Goal: Transaction & Acquisition: Purchase product/service

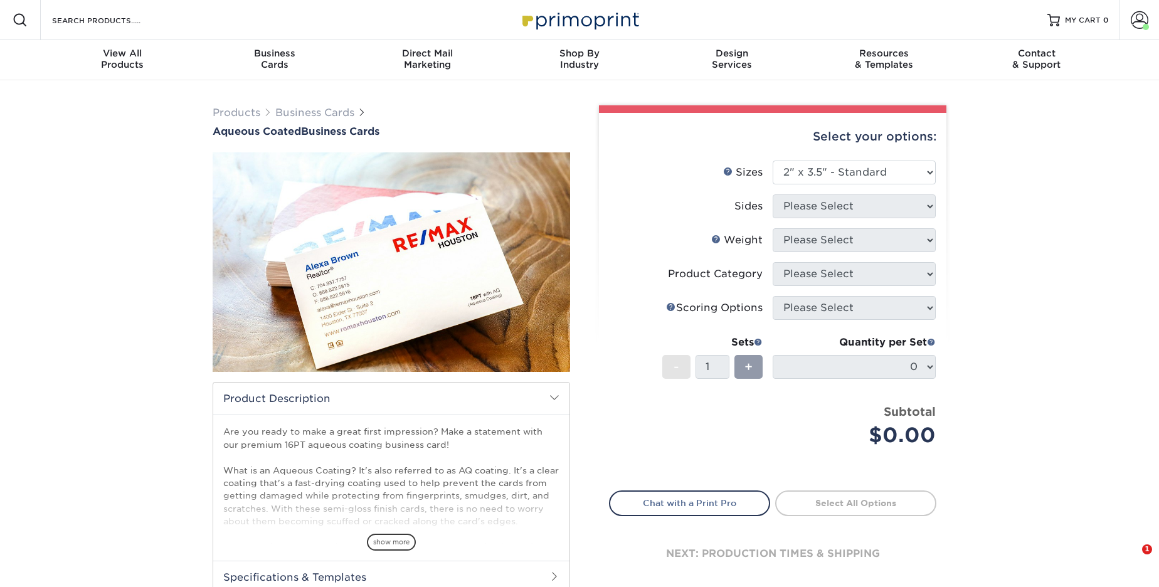
select select "2.00x3.50"
click at [1138, 23] on span at bounding box center [1140, 20] width 18 height 18
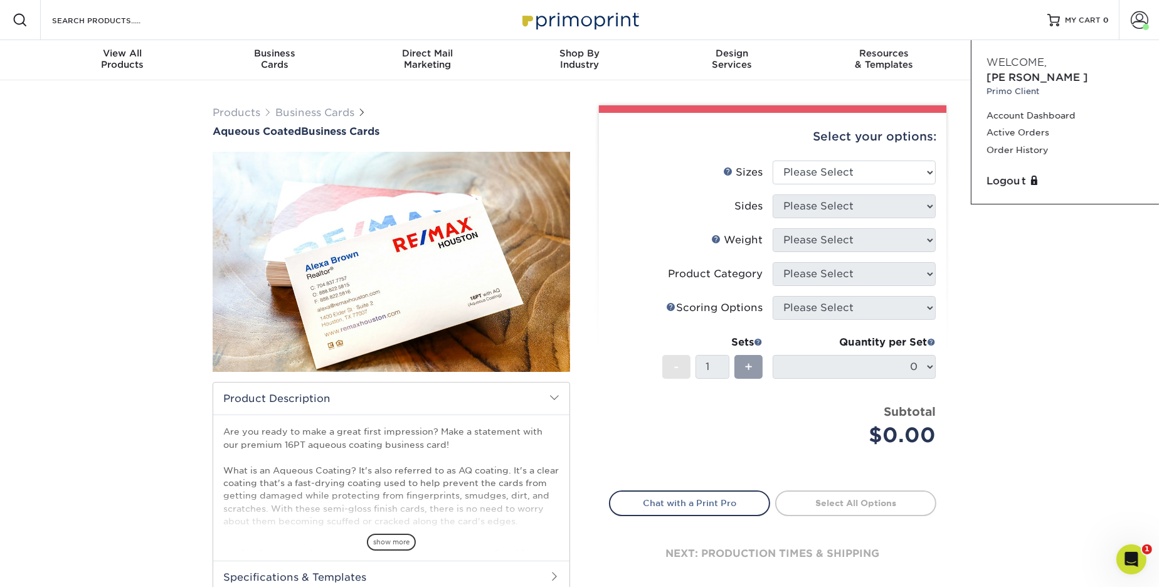
drag, startPoint x: 1035, startPoint y: 328, endPoint x: 1034, endPoint y: 314, distance: 14.5
click at [1035, 328] on div "Products Business Cards Aqueous Coated Business Cards show more $" at bounding box center [579, 395] width 1159 height 630
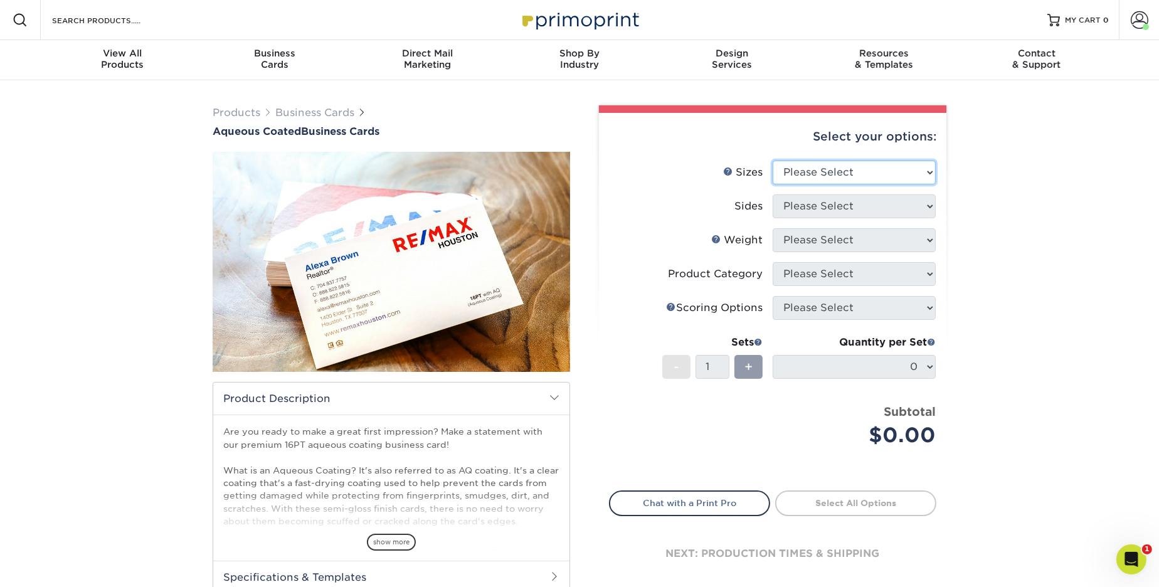
click at [895, 164] on select "Please Select 1.5" x 3.5" - Mini 1.75" x 3.5" - Mini 2" x 3" - Mini 2" x 3.5" -…" at bounding box center [854, 173] width 163 height 24
select select "2.00x3.50"
click at [850, 204] on select "Please Select Print Both Sides Print Front Only" at bounding box center [854, 206] width 163 height 24
select select "13abbda7-1d64-4f25-8bb2-c179b224825d"
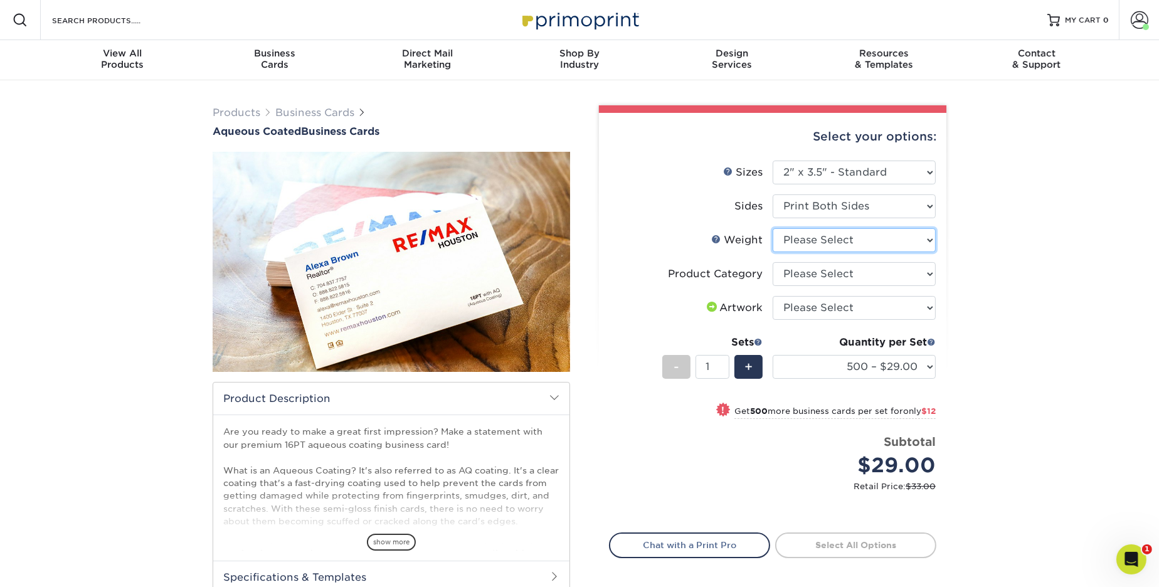
click at [847, 238] on select "Please Select 16PT" at bounding box center [854, 240] width 163 height 24
select select "16PT"
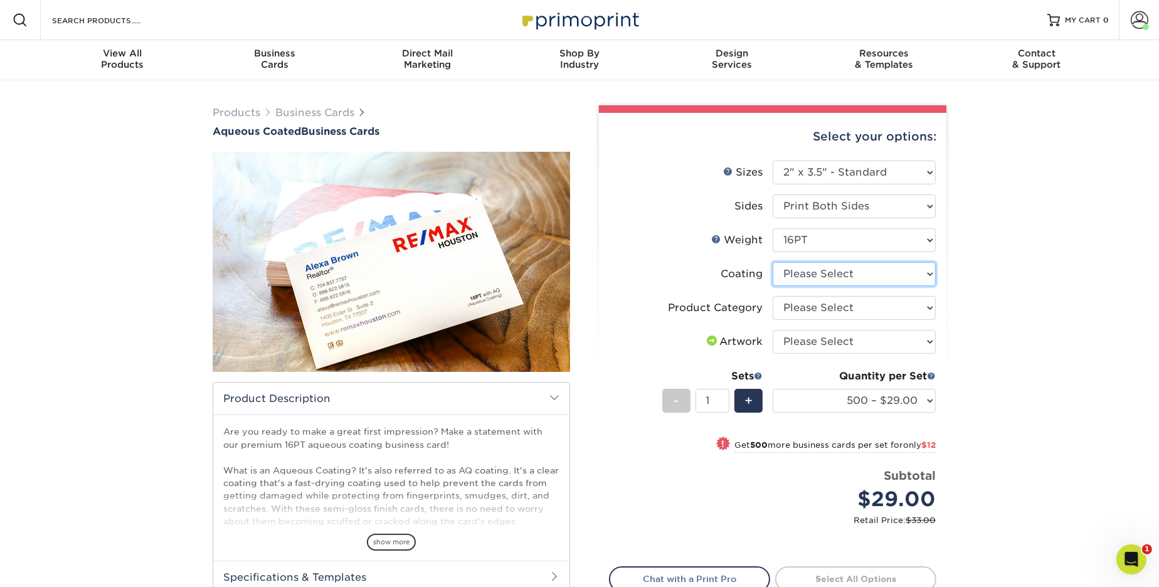
click at [872, 277] on select at bounding box center [854, 274] width 163 height 24
select select "d41dab50-ff65-4f4f-bb17-2afe4d36ae33"
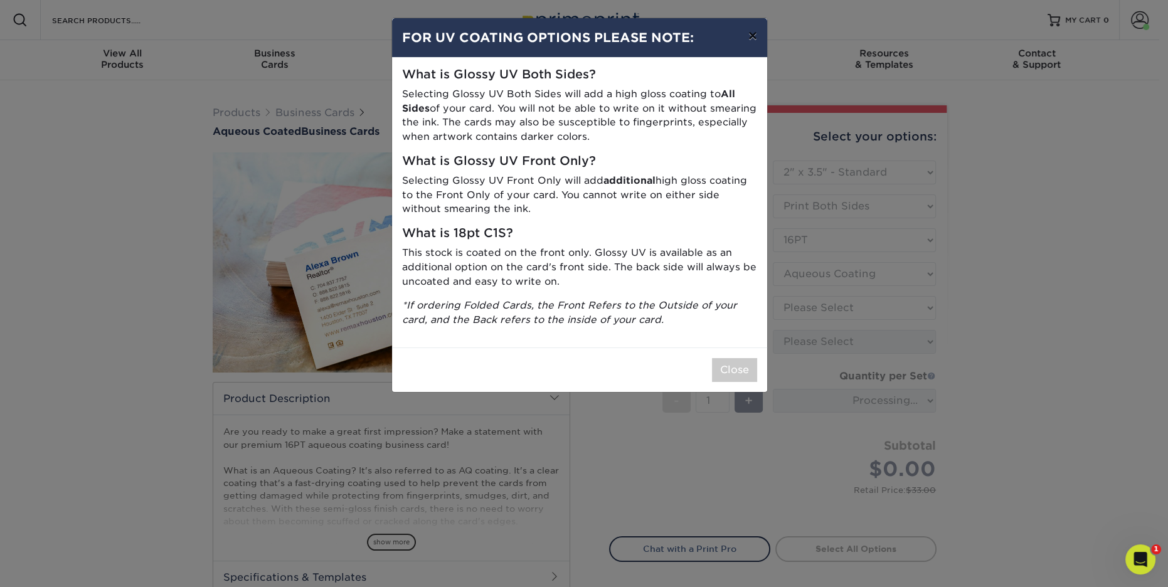
click at [753, 40] on button "×" at bounding box center [752, 35] width 29 height 35
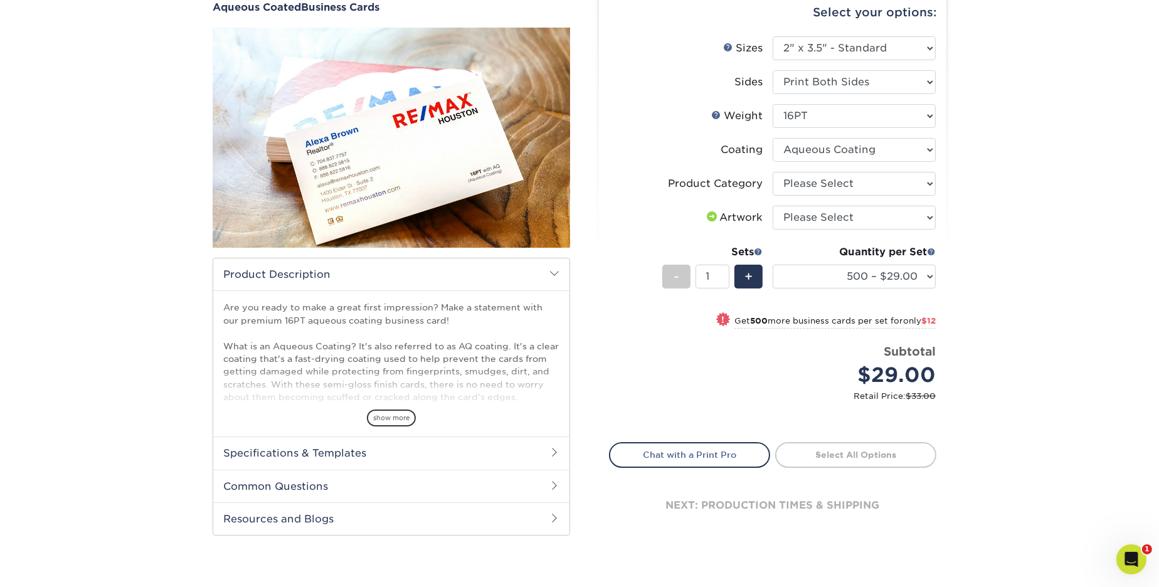
scroll to position [125, 0]
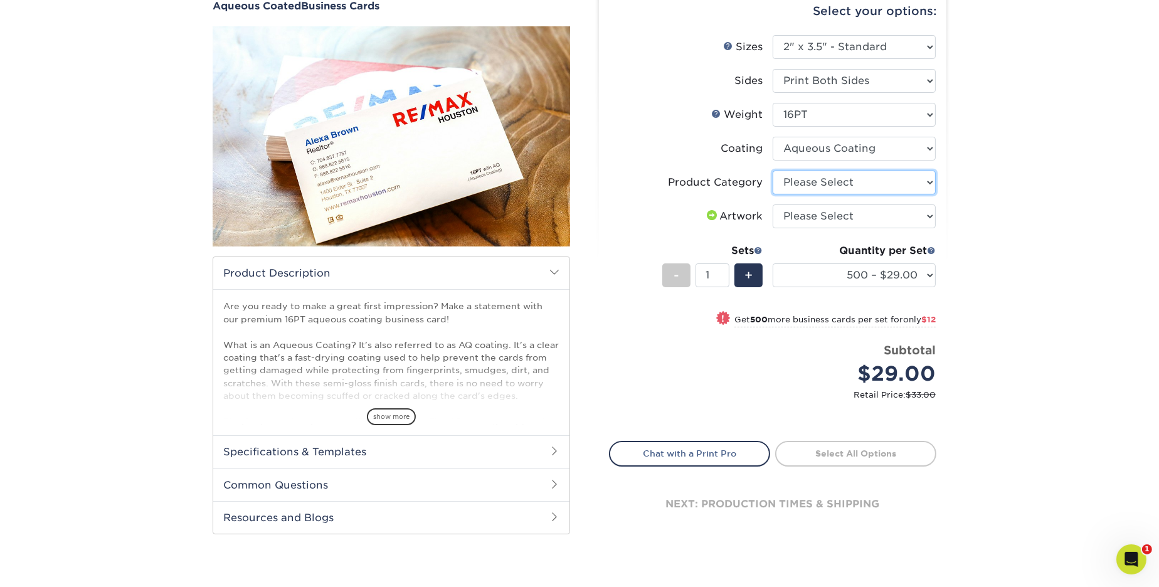
click at [863, 177] on select "Please Select Business Cards" at bounding box center [854, 183] width 163 height 24
select select "3b5148f1-0588-4f88-a218-97bcfdce65c1"
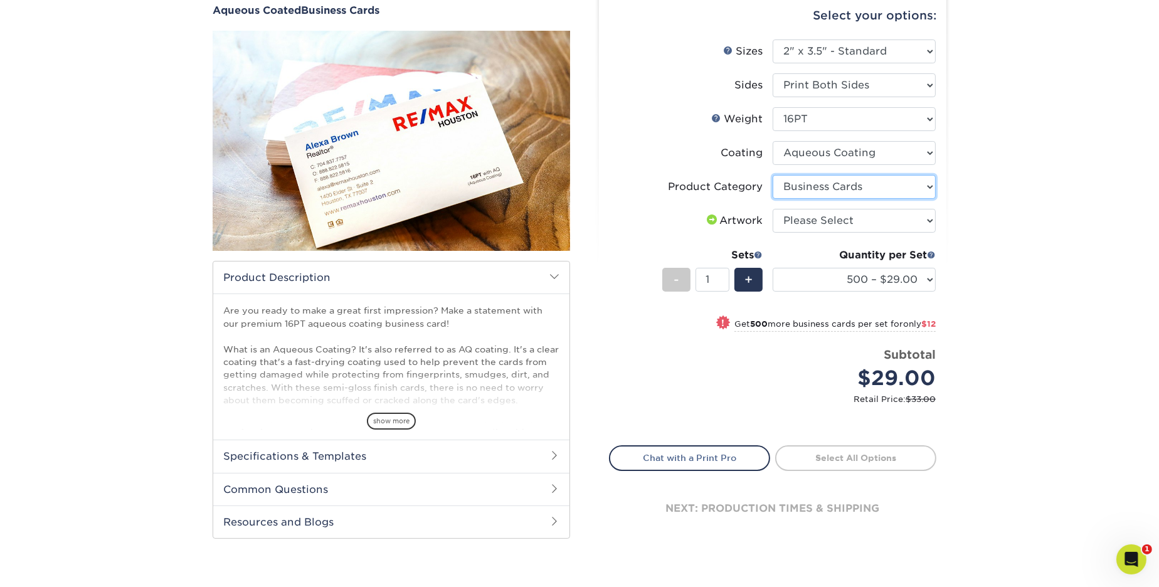
scroll to position [123, 0]
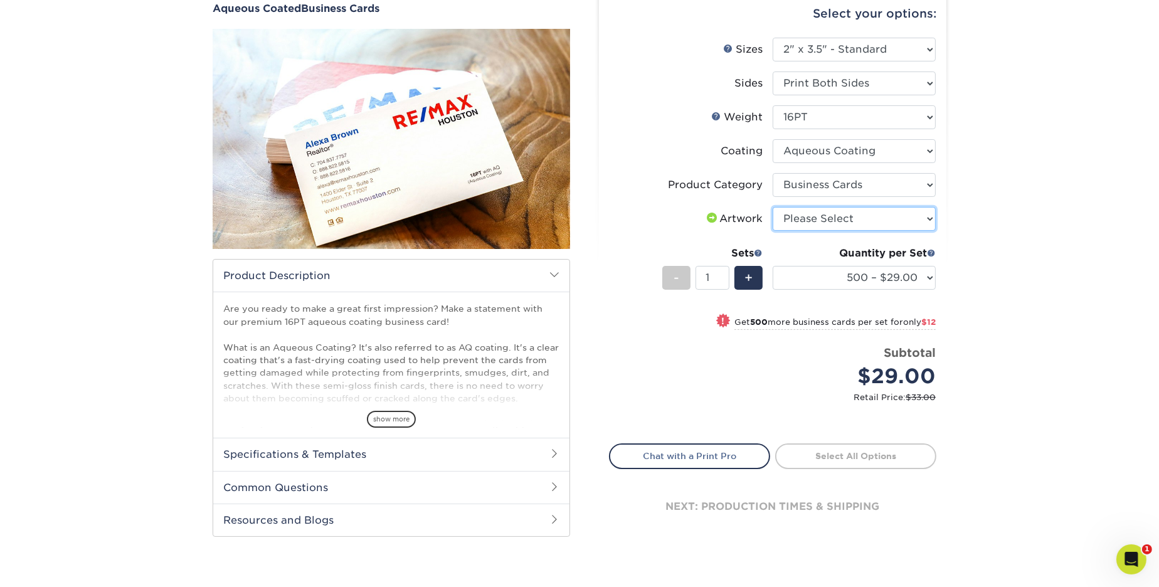
click at [827, 218] on select "Please Select I will upload files I need a design - $100" at bounding box center [854, 219] width 163 height 24
select select "upload"
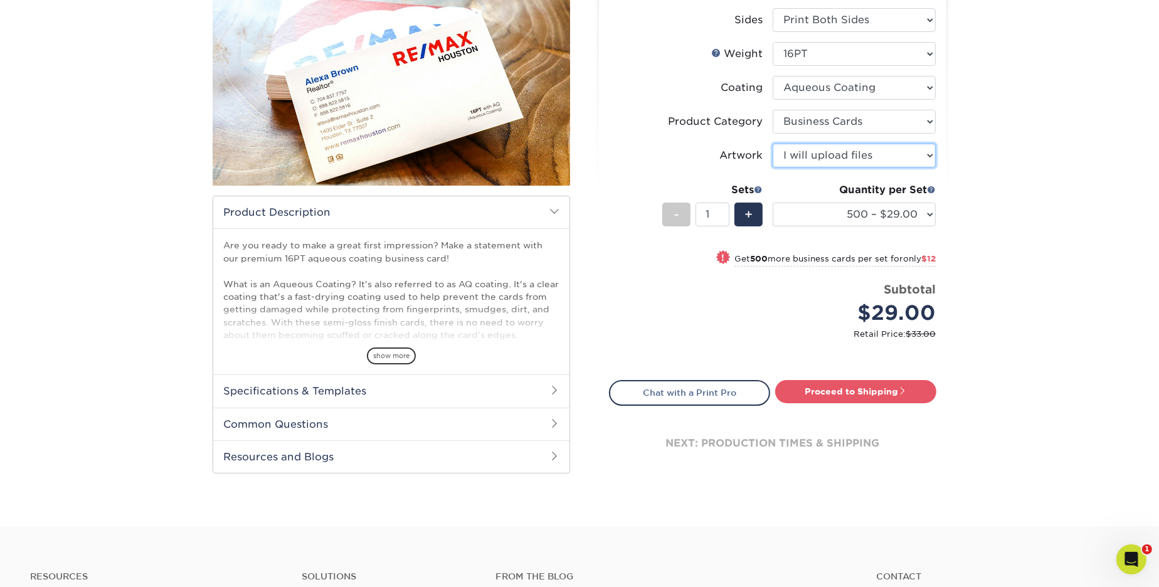
scroll to position [193, 0]
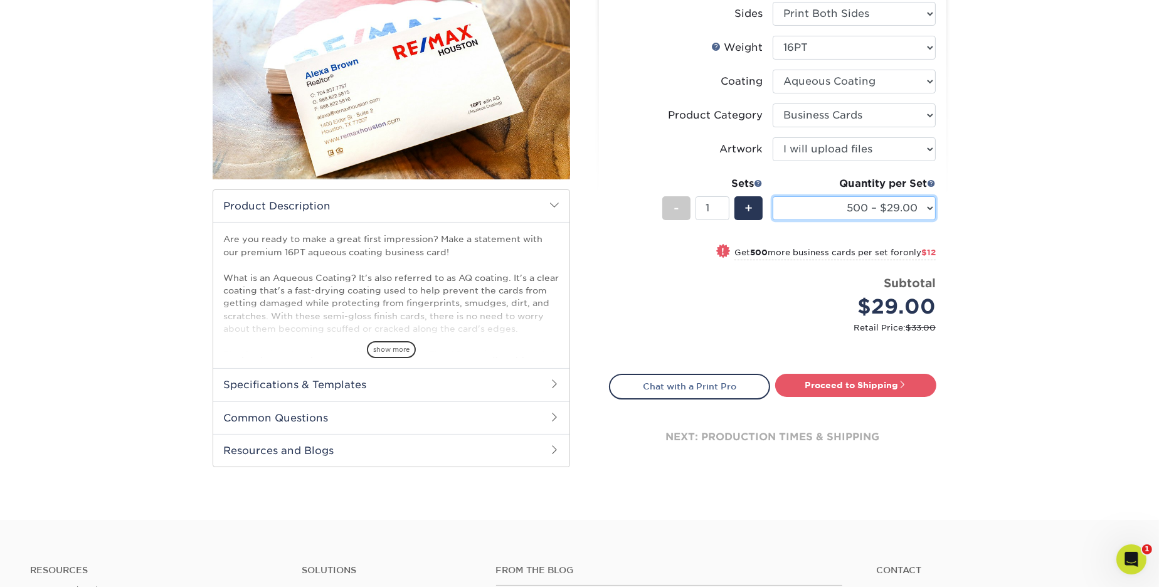
click at [896, 215] on select "500 – $29.00 1000 – $41.00 2500 – $88.00 5000 – $124.00 7500 – $198.00 10000 – …" at bounding box center [854, 208] width 163 height 24
click at [1094, 204] on div "Products Business Cards Aqueous Coated Business Cards show more $" at bounding box center [579, 204] width 1159 height 632
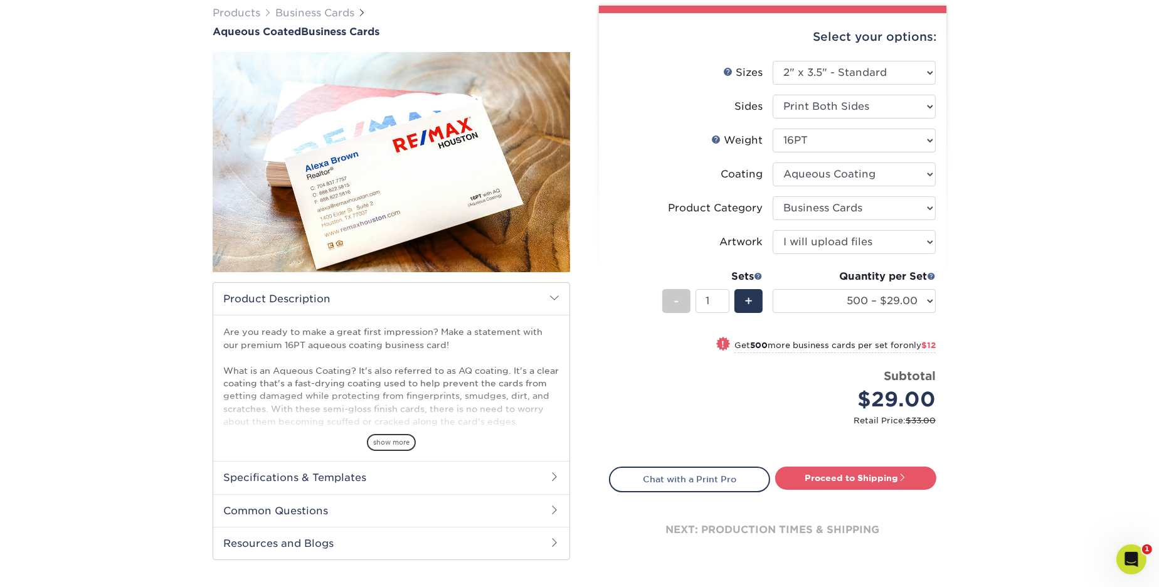
scroll to position [100, 0]
click at [914, 299] on select "500 – $29.00 1000 – $41.00 2500 – $88.00 5000 – $124.00 7500 – $198.00 10000 – …" at bounding box center [854, 300] width 163 height 24
click at [870, 475] on link "Proceed to Shipping" at bounding box center [855, 477] width 161 height 23
type input "Set 1"
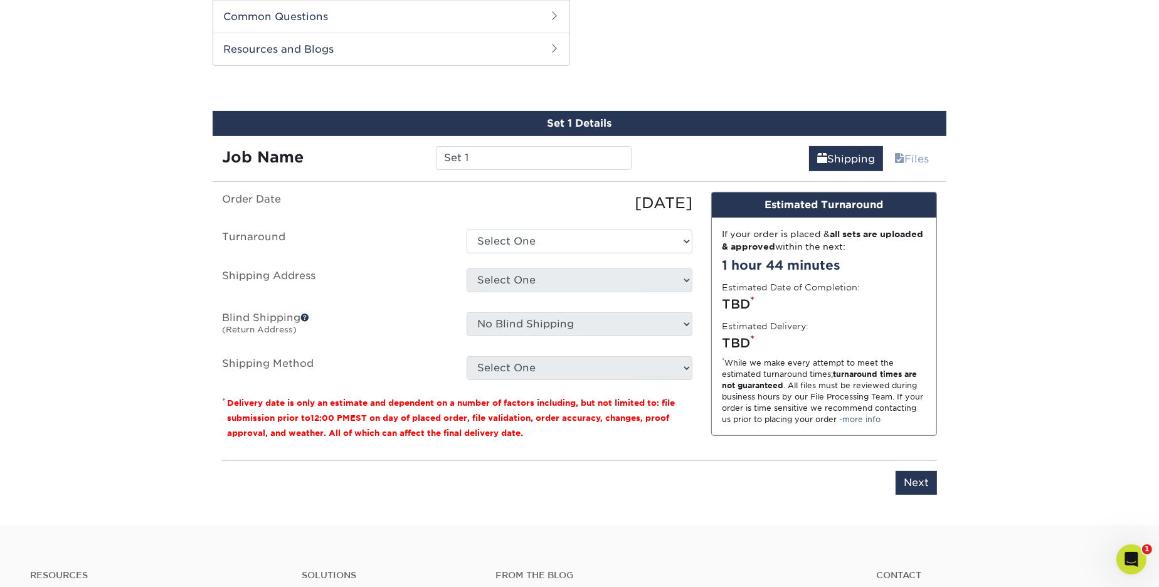
scroll to position [600, 0]
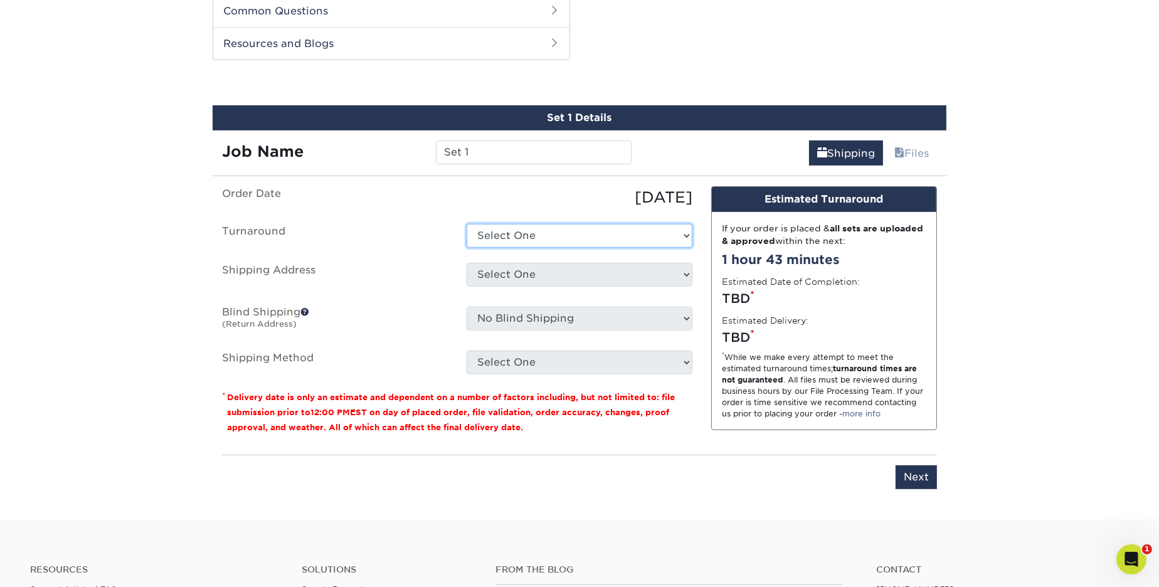
click at [549, 240] on select "Select One 2-4 Business Days 2 Day Next Business Day" at bounding box center [580, 236] width 226 height 24
select select "6247fa13-6ec4-4bd5-81ce-27fae4b5d043"
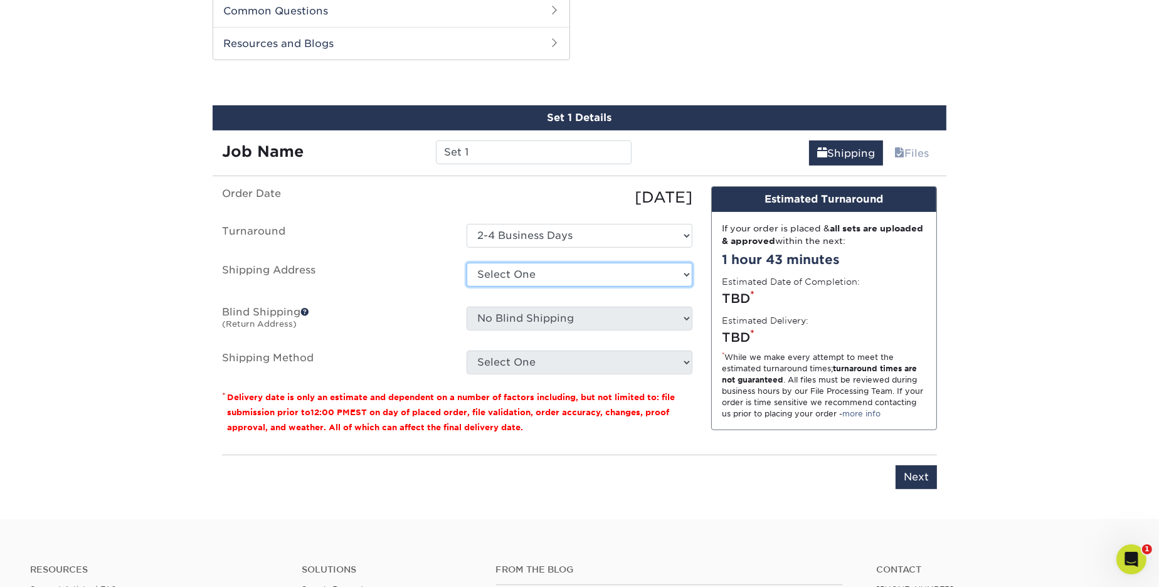
click at [539, 277] on select "Select One [DEMOGRAPHIC_DATA] VBS [US_STATE] + Add New Address" at bounding box center [580, 275] width 226 height 24
select select "177039"
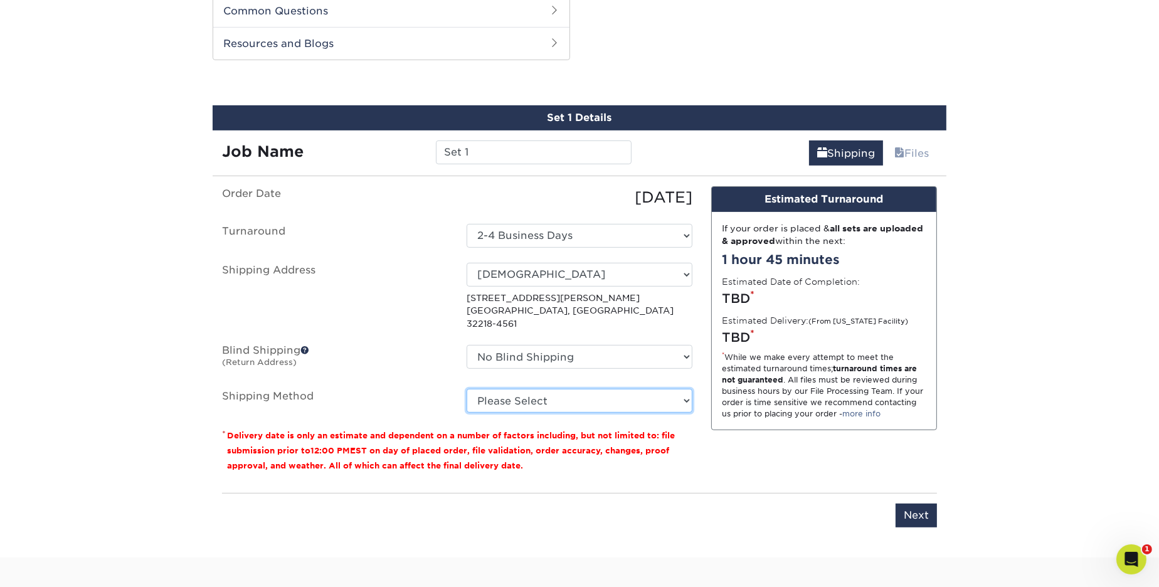
click at [532, 389] on select "Please Select Ground Shipping (+$8.96) 3 Day Shipping Service (+$15.33) 2 Day A…" at bounding box center [580, 401] width 226 height 24
select select "03"
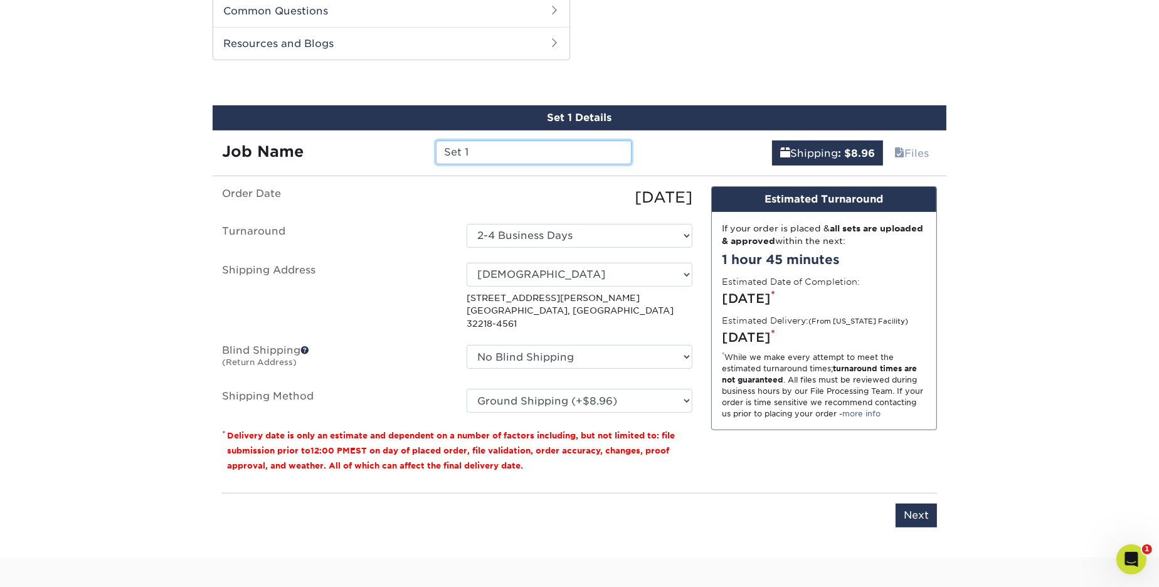
click at [479, 156] on input "Set 1" at bounding box center [533, 152] width 195 height 24
drag, startPoint x: 482, startPoint y: 152, endPoint x: 429, endPoint y: 152, distance: 52.7
click at [429, 152] on div "Set 1" at bounding box center [533, 152] width 214 height 24
type input "[PERSON_NAME] Business Cards"
click at [923, 504] on input "Next" at bounding box center [916, 516] width 41 height 24
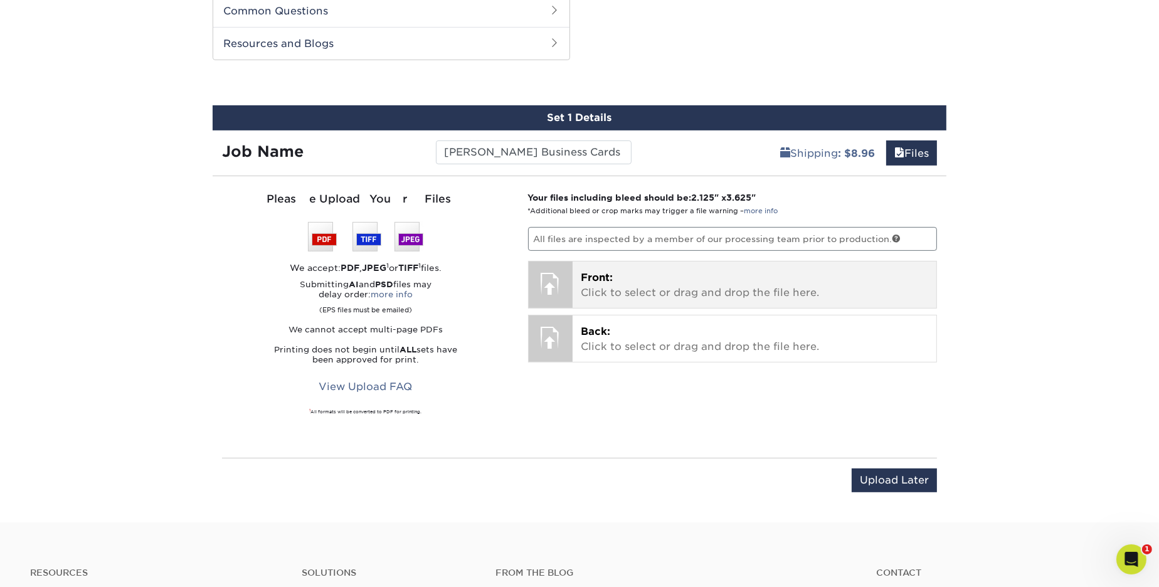
click at [608, 272] on span "Front:" at bounding box center [597, 278] width 32 height 12
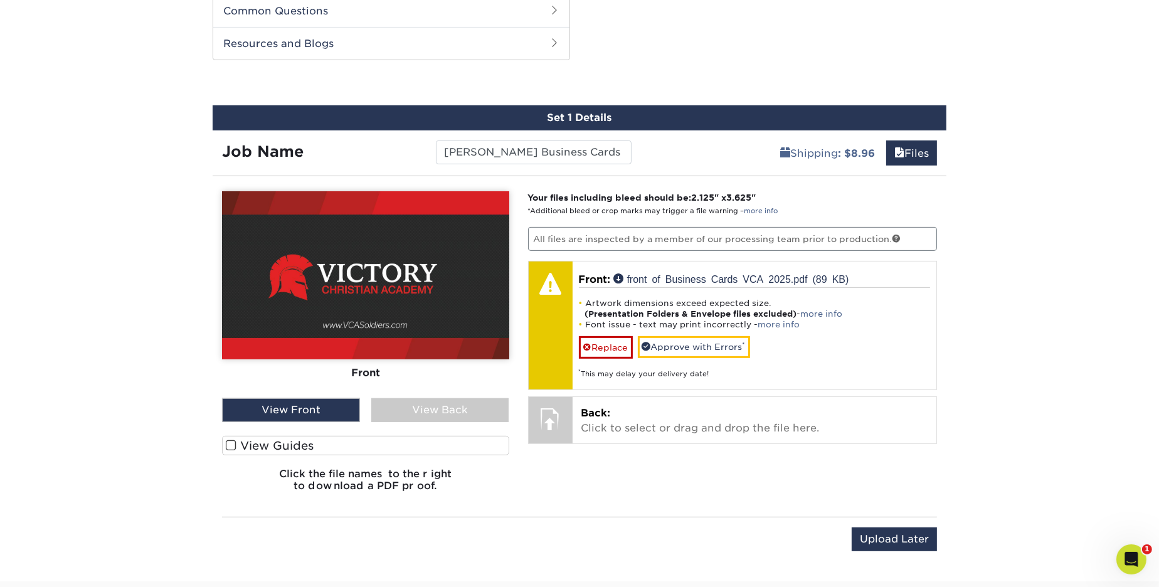
click at [231, 444] on span at bounding box center [231, 446] width 11 height 12
click at [0, 0] on input "View Guides" at bounding box center [0, 0] width 0 height 0
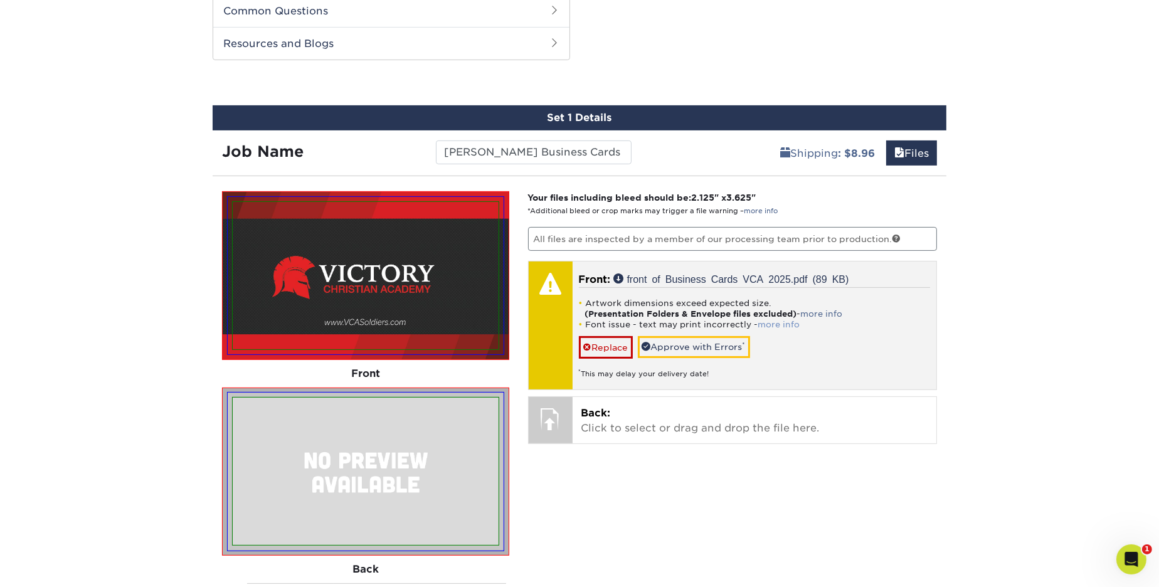
click at [768, 324] on link "more info" at bounding box center [779, 324] width 42 height 9
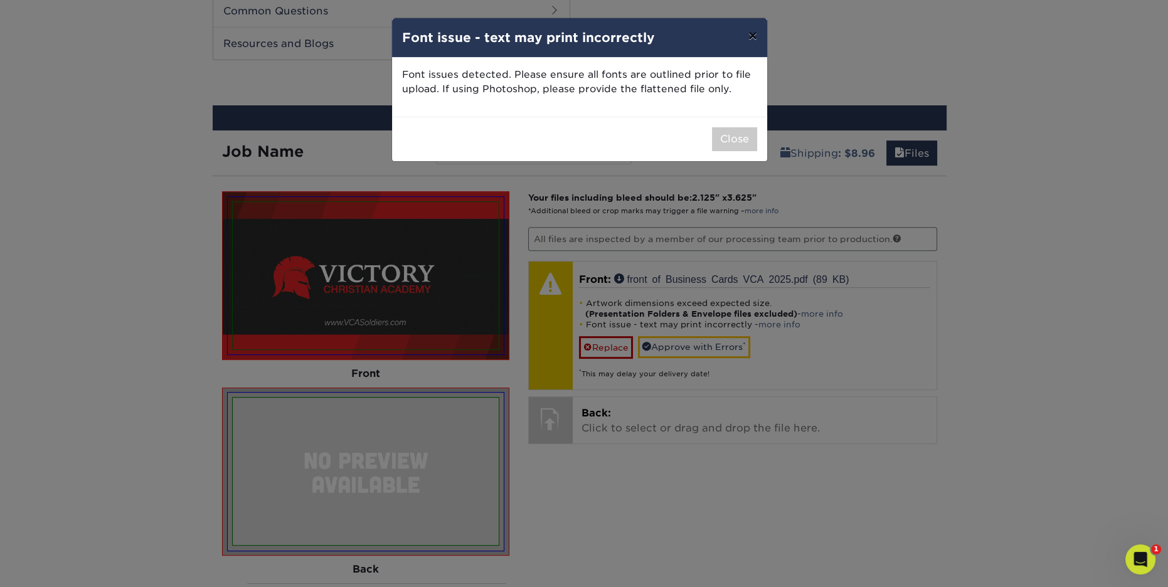
click at [751, 36] on button "×" at bounding box center [752, 35] width 29 height 35
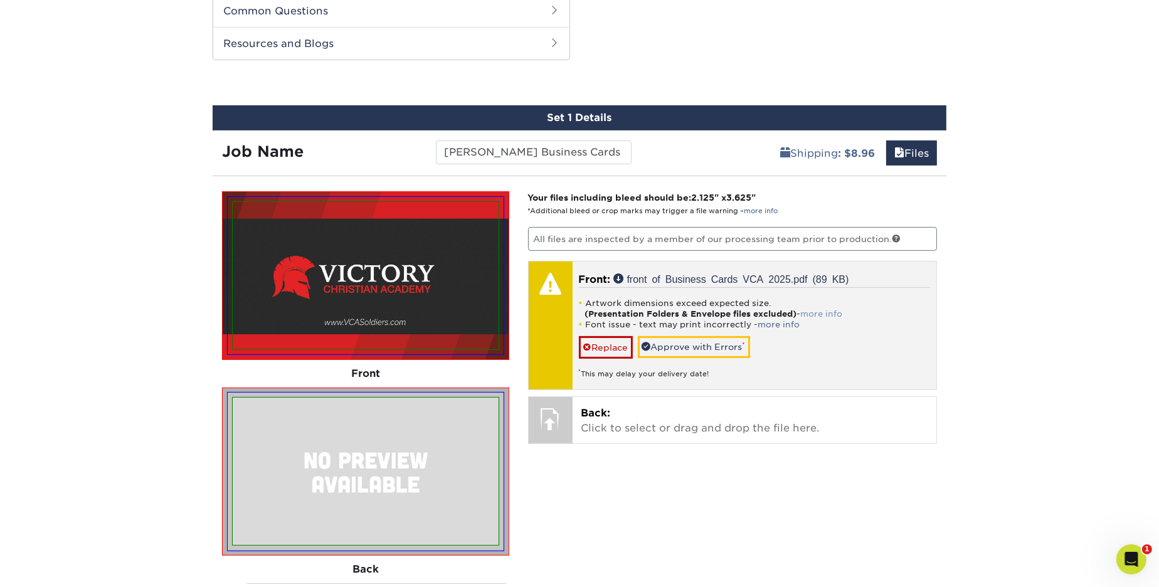
click at [822, 310] on link "more info" at bounding box center [822, 313] width 42 height 9
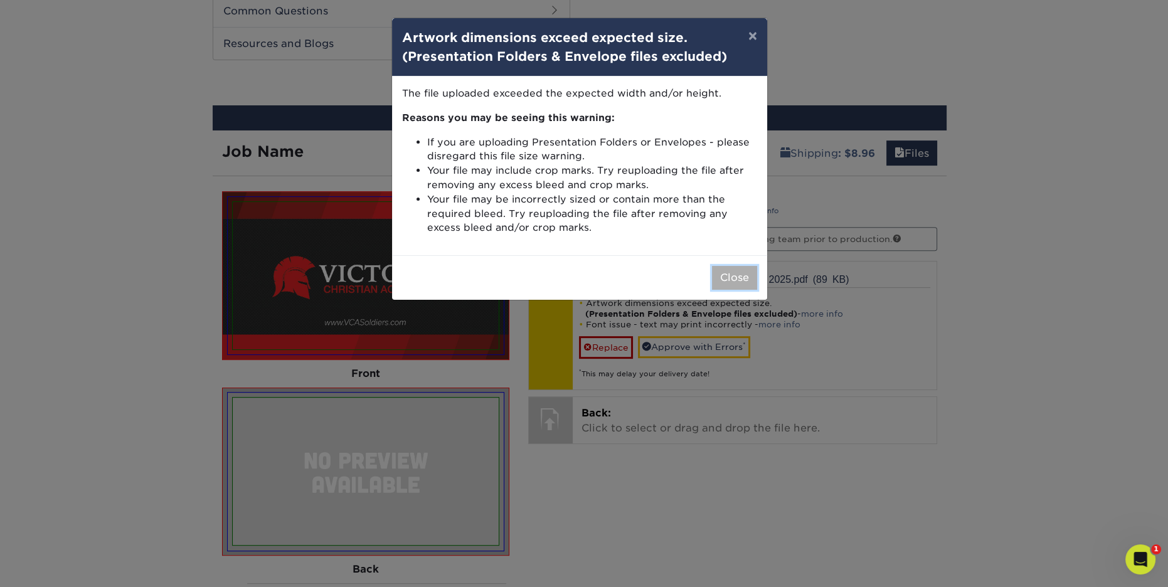
click at [734, 282] on button "Close" at bounding box center [734, 278] width 45 height 24
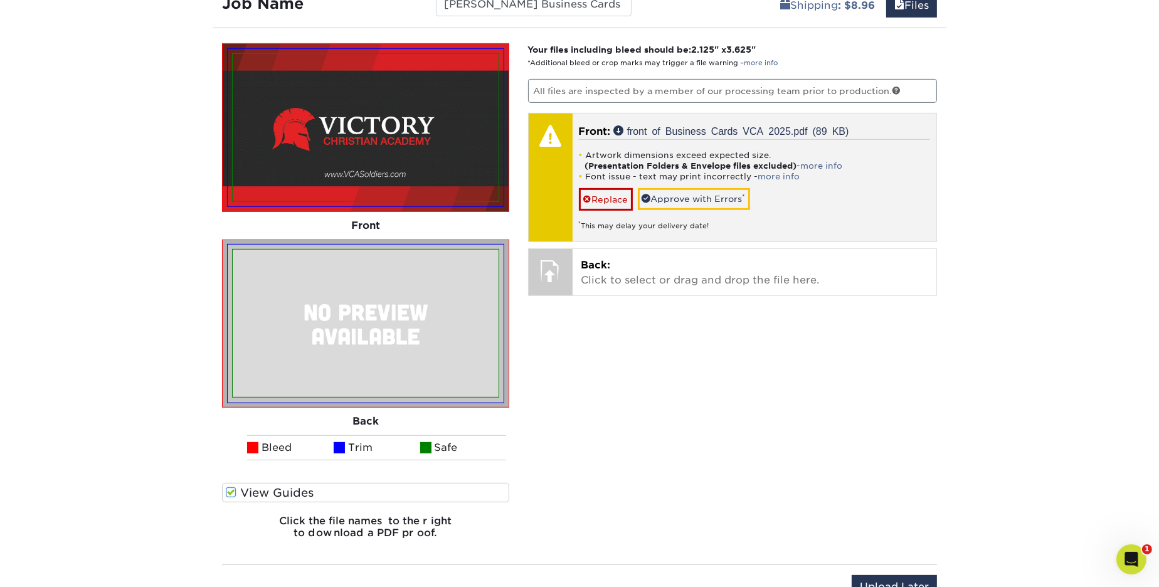
scroll to position [749, 0]
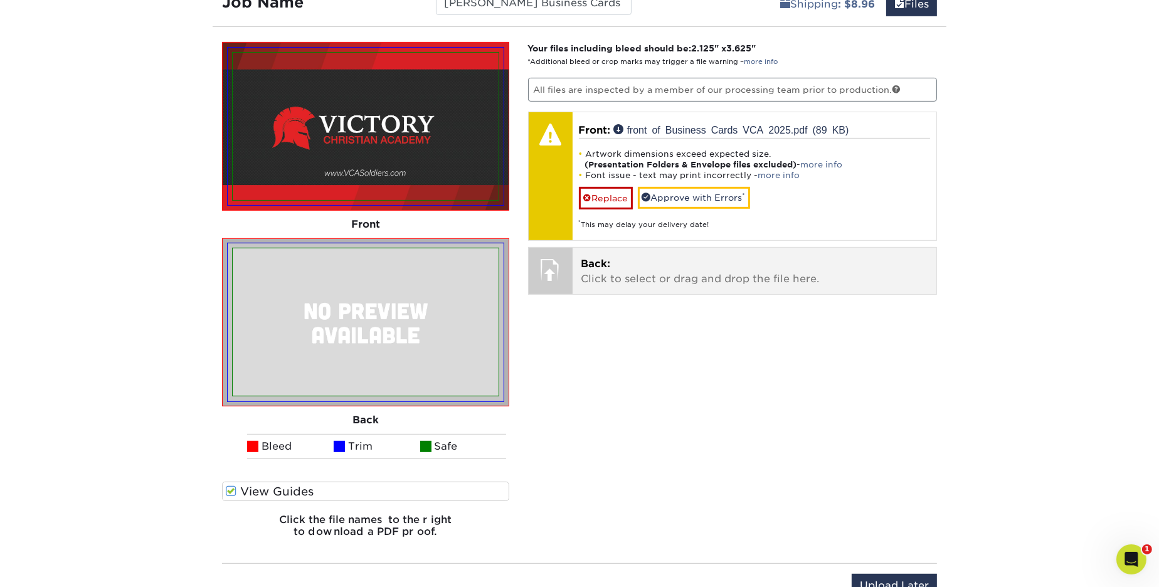
click at [599, 275] on p "Back: Click to select or drag and drop the file here." at bounding box center [754, 272] width 347 height 30
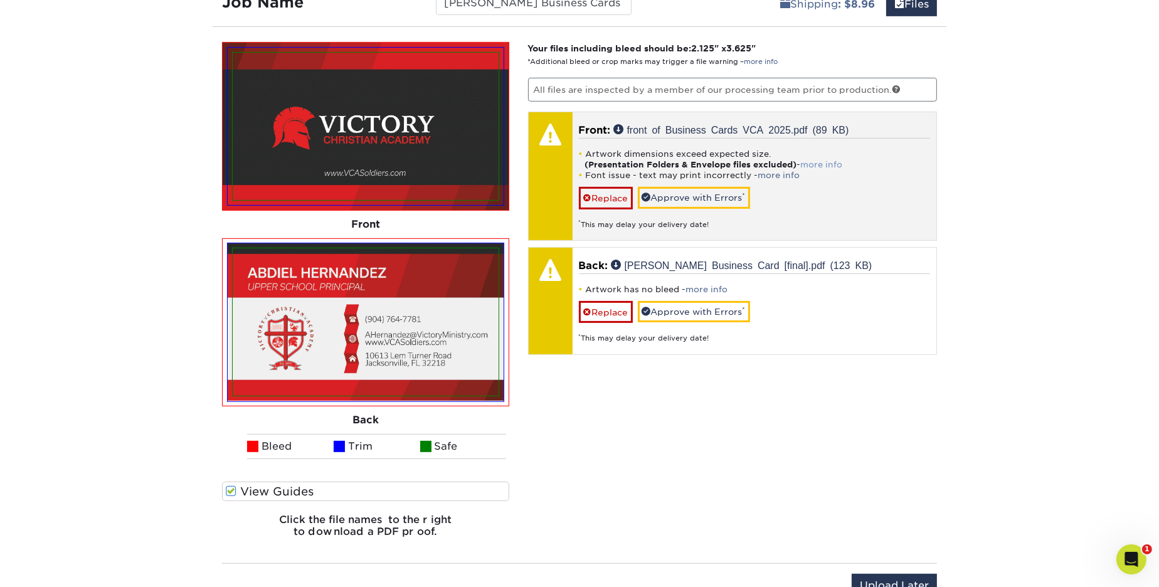
click at [833, 160] on link "more info" at bounding box center [822, 164] width 42 height 9
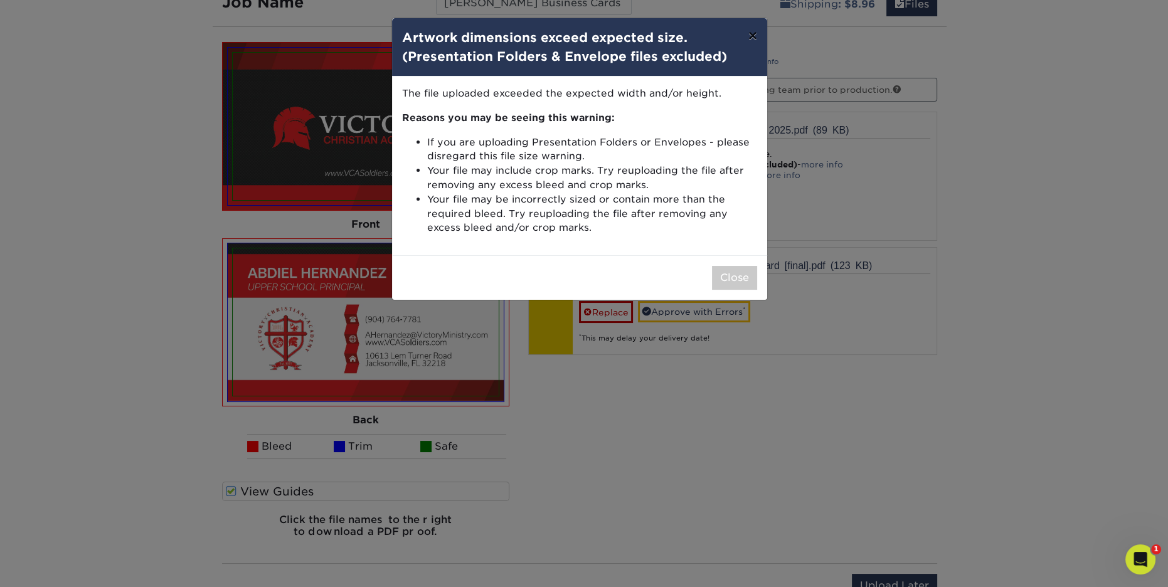
click at [760, 36] on button "×" at bounding box center [752, 35] width 29 height 35
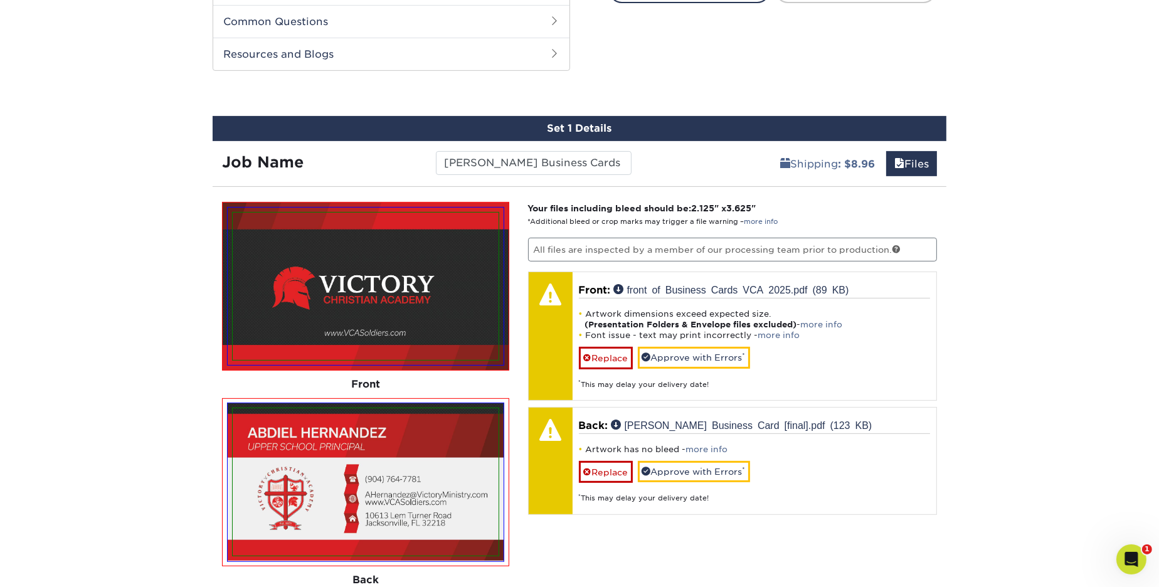
scroll to position [595, 0]
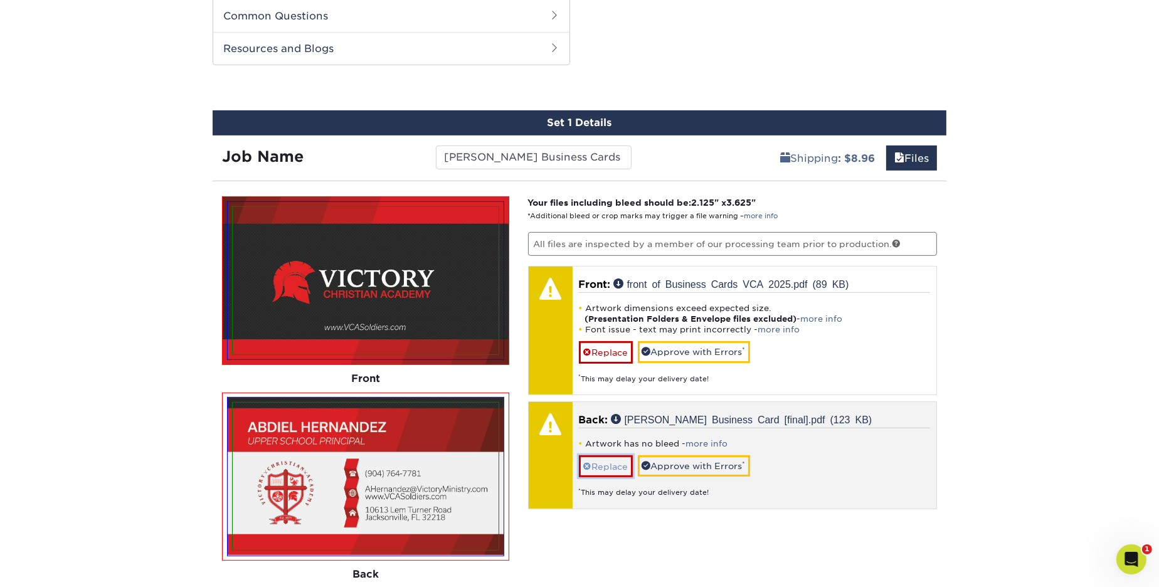
click at [613, 461] on link "Replace" at bounding box center [606, 466] width 54 height 22
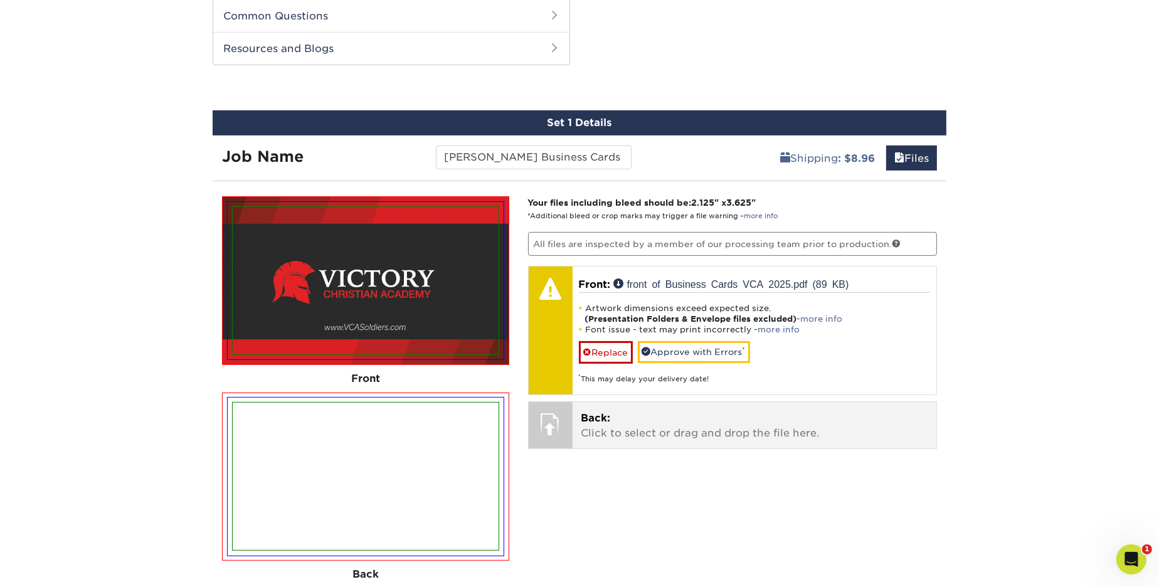
click at [608, 426] on p "Back: Click to select or drag and drop the file here." at bounding box center [754, 426] width 347 height 30
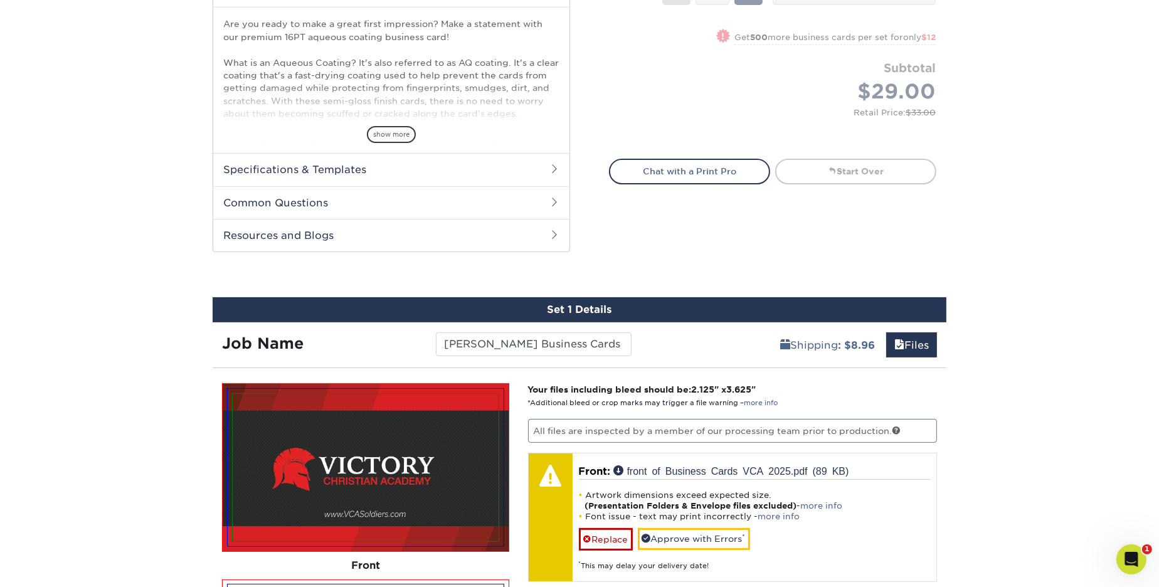
scroll to position [0, 0]
